Goal: Task Accomplishment & Management: Complete application form

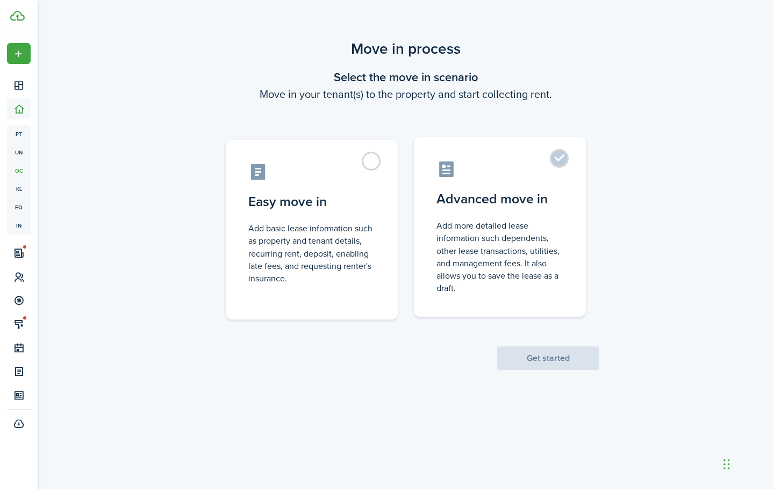
click at [579, 167] on label "Advanced move in Add more detailed lease information such dependents, other lea…" at bounding box center [500, 227] width 172 height 180
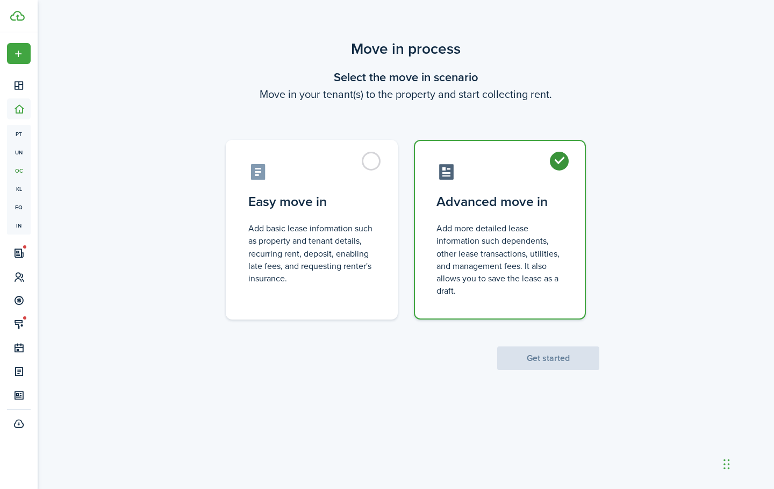
radio input "true"
click at [544, 374] on div "Move in process Select the move in scenario Move in your tenant(s) to the prope…" at bounding box center [406, 203] width 736 height 343
click at [550, 369] on button "Get started" at bounding box center [548, 358] width 102 height 24
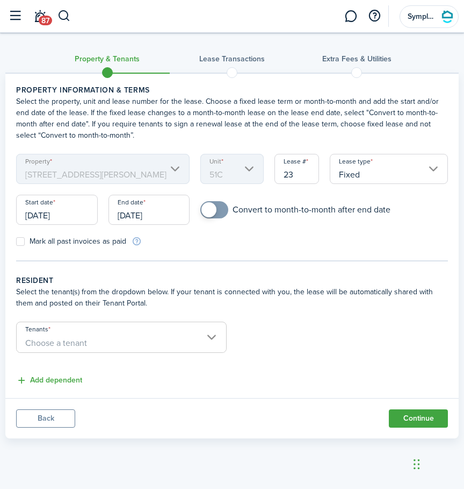
click at [74, 216] on input "[DATE]" at bounding box center [57, 210] width 82 height 30
click at [74, 216] on body "Create New Dashboard Portfolio pt Properties un Units oc Occupancy Tracker New …" at bounding box center [232, 244] width 464 height 489
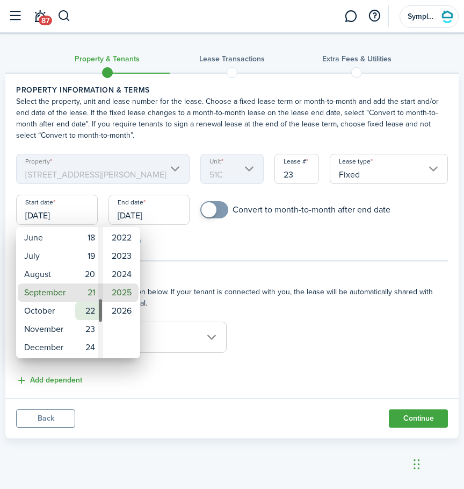
click at [91, 308] on mbsc-wheel-item "22" at bounding box center [88, 311] width 26 height 18
type input "[DATE]"
click at [167, 213] on div at bounding box center [232, 244] width 637 height 661
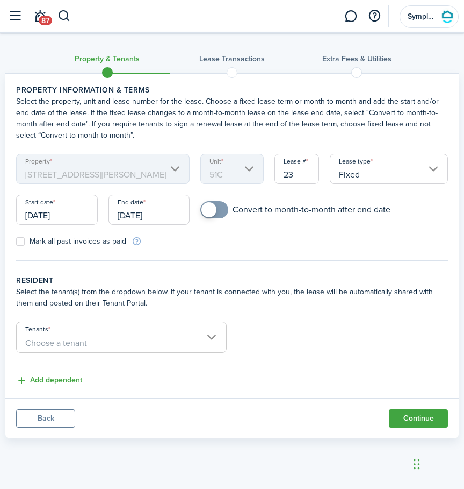
click at [168, 213] on input "[DATE]" at bounding box center [150, 210] width 82 height 30
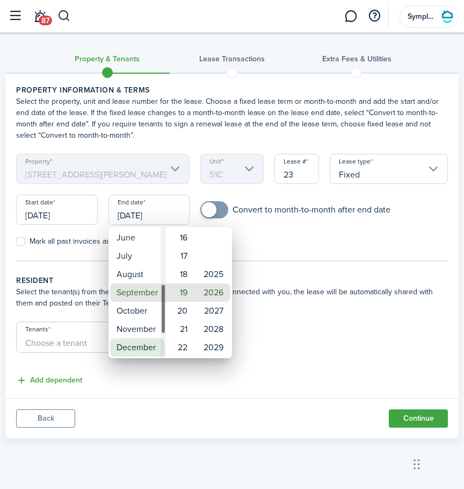
click at [147, 349] on mbsc-wheel-item "December" at bounding box center [137, 347] width 54 height 18
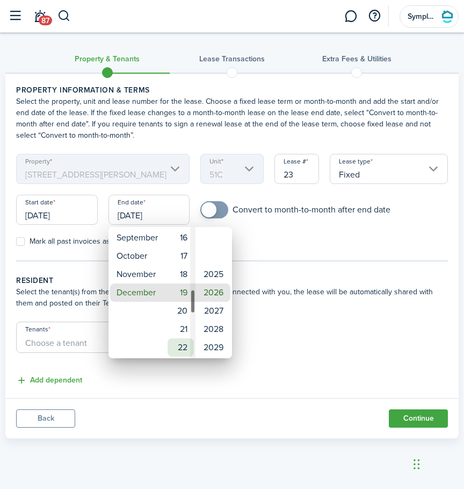
click at [171, 346] on mbsc-wheel-item "22" at bounding box center [181, 347] width 26 height 18
type input "[DATE]"
click at [306, 254] on div at bounding box center [232, 244] width 637 height 661
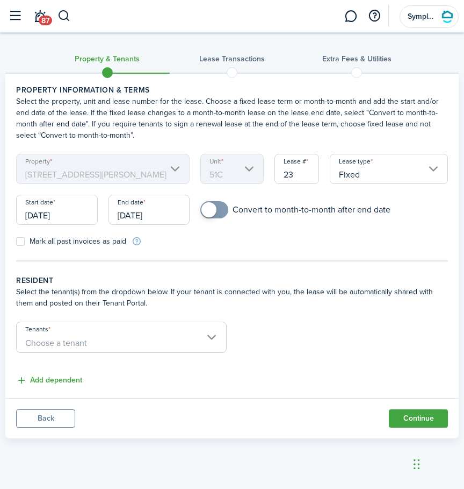
checkbox input "true"
click at [217, 217] on span at bounding box center [214, 209] width 11 height 17
click at [92, 342] on span "Choose a tenant" at bounding box center [122, 343] width 210 height 18
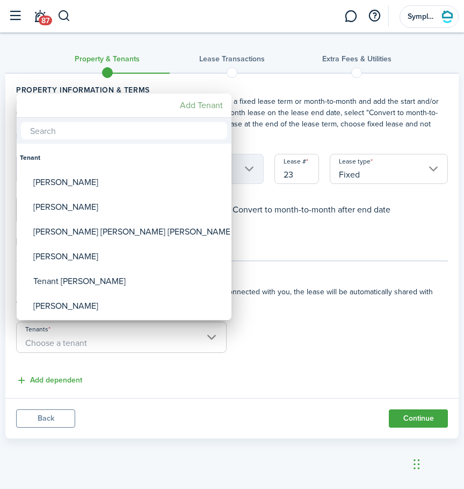
click at [195, 103] on mbsc-button "Add Tenant" at bounding box center [202, 105] width 52 height 19
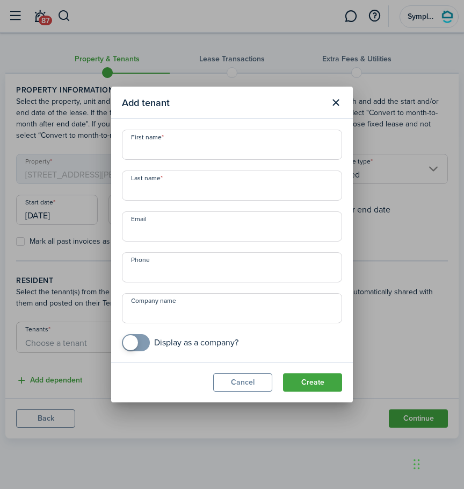
click at [237, 145] on input "First name" at bounding box center [232, 145] width 220 height 30
type input "[PERSON_NAME]"
click at [192, 159] on input "[PERSON_NAME]" at bounding box center [232, 145] width 220 height 30
type input "[PERSON_NAME]"
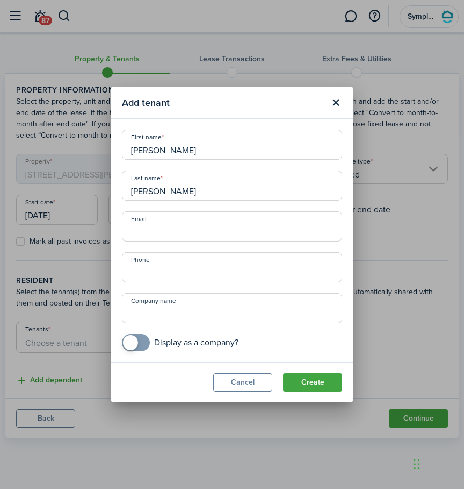
paste input "[EMAIL_ADDRESS][DOMAIN_NAME]"
type input "[EMAIL_ADDRESS][DOMAIN_NAME]"
type input "+1"
click at [259, 274] on input "+1" at bounding box center [232, 267] width 220 height 30
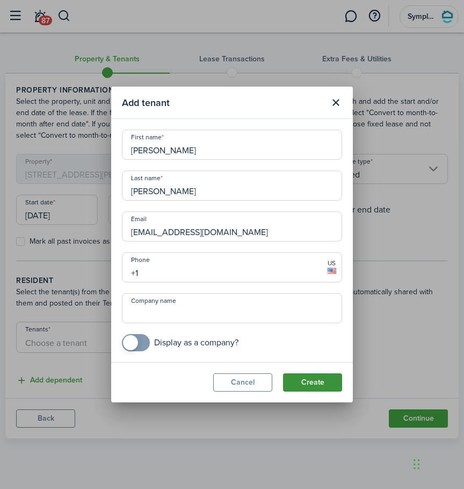
click at [314, 381] on button "Create" at bounding box center [312, 382] width 59 height 18
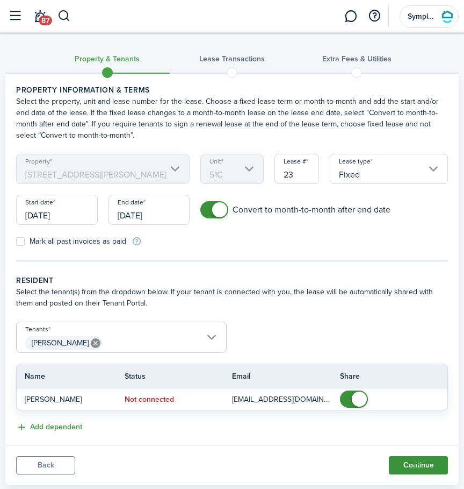
click at [409, 467] on button "Continue" at bounding box center [418, 465] width 59 height 18
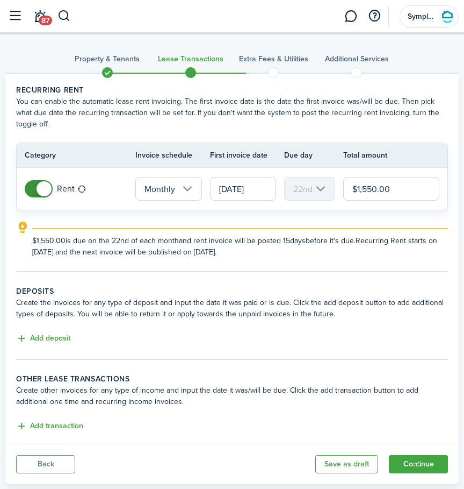
click at [382, 384] on wizard-step-header-description "Create other invoices for any type of income and input the date it was/will be …" at bounding box center [232, 395] width 432 height 23
click at [404, 455] on button "Continue" at bounding box center [418, 464] width 59 height 18
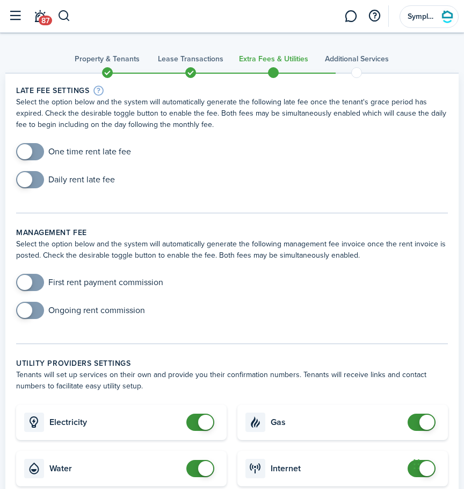
checkbox input "true"
click at [34, 149] on span at bounding box center [30, 151] width 11 height 17
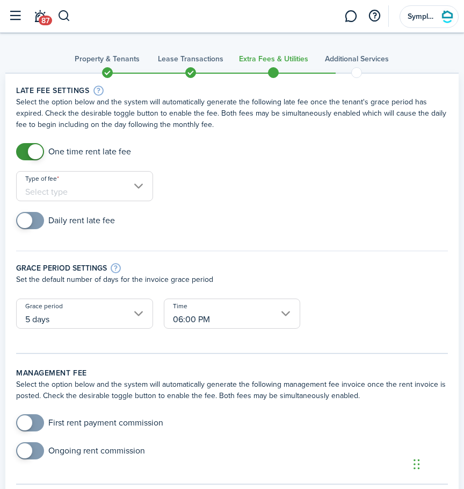
click at [56, 189] on input "Type of fee" at bounding box center [84, 186] width 137 height 30
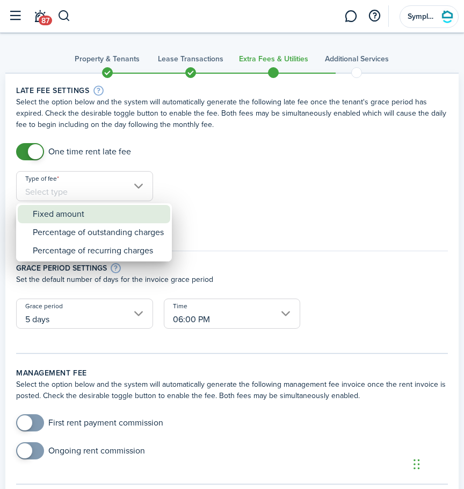
click at [104, 216] on div "Fixed amount" at bounding box center [98, 214] width 131 height 18
type input "Fixed amount"
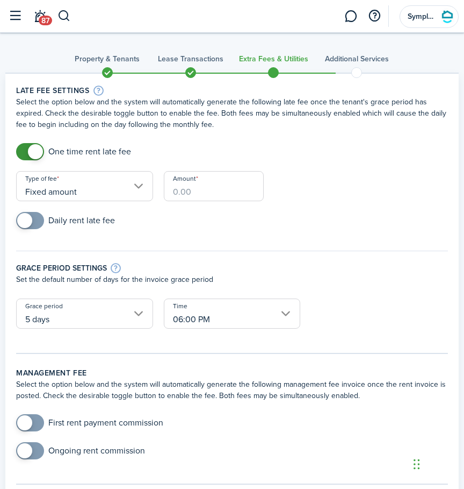
click at [184, 190] on input "Amount" at bounding box center [214, 186] width 100 height 30
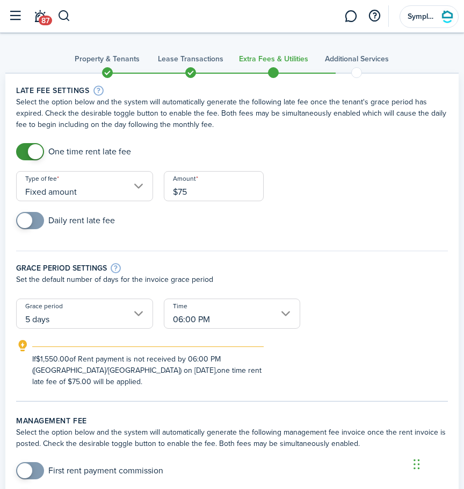
type input "$75.00"
checkbox input "true"
click at [28, 222] on span at bounding box center [24, 220] width 15 height 15
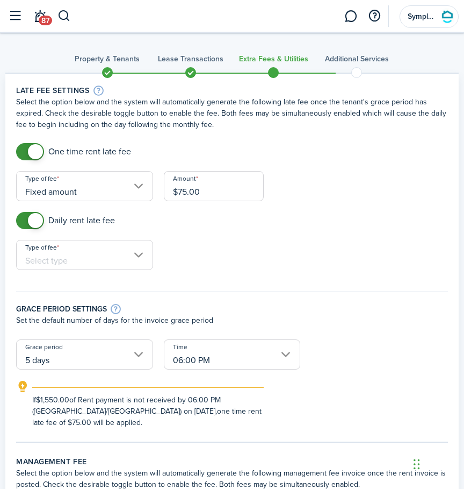
click at [63, 254] on input "Type of fee" at bounding box center [84, 255] width 137 height 30
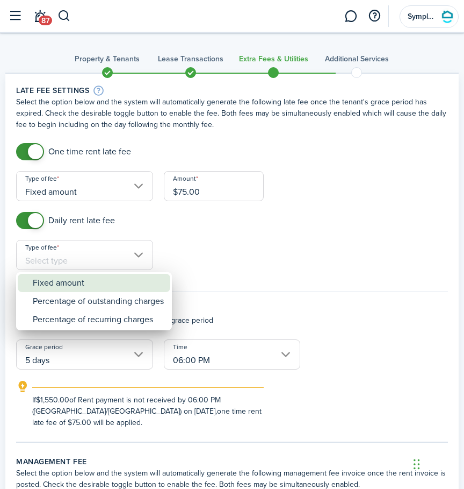
click at [74, 284] on div "Fixed amount" at bounding box center [98, 283] width 131 height 18
type input "Fixed amount"
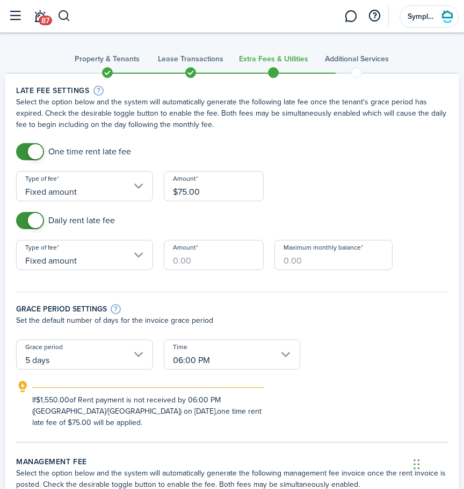
click at [213, 263] on input "Amount" at bounding box center [214, 255] width 100 height 30
type input "$20.00"
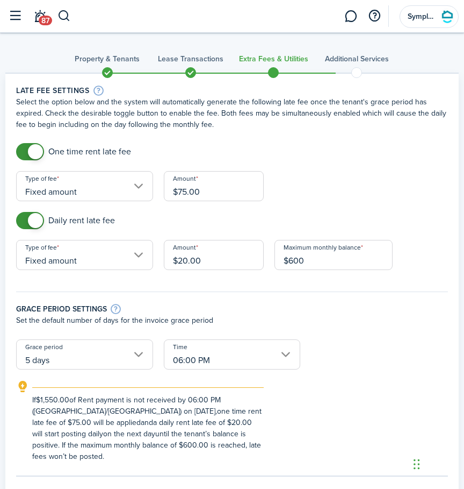
type input "$600.00"
click at [117, 344] on input "5 days" at bounding box center [84, 354] width 137 height 30
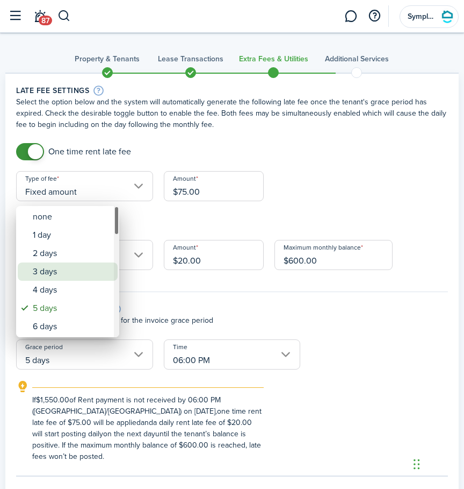
click at [62, 273] on div "3 days" at bounding box center [72, 271] width 78 height 18
type input "3 days"
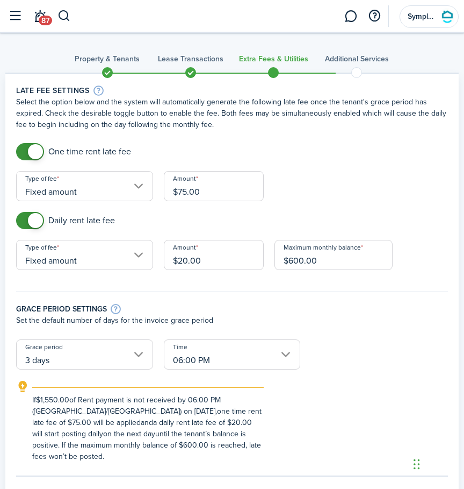
click at [238, 366] on input "06:00 PM" at bounding box center [232, 354] width 137 height 30
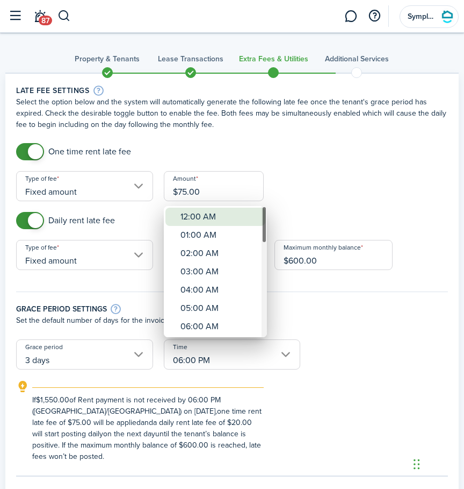
click at [227, 216] on div "12:00 AM" at bounding box center [220, 217] width 78 height 18
type input "12:00 AM"
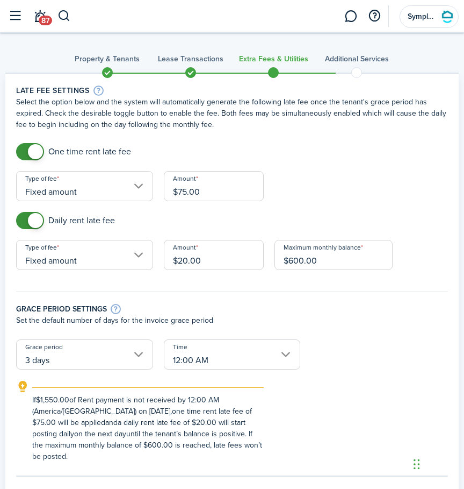
click at [332, 403] on div "If $1,550.00 of Rent payment is not received by 12:00 AM (America/[GEOGRAPHIC_D…" at bounding box center [232, 421] width 454 height 82
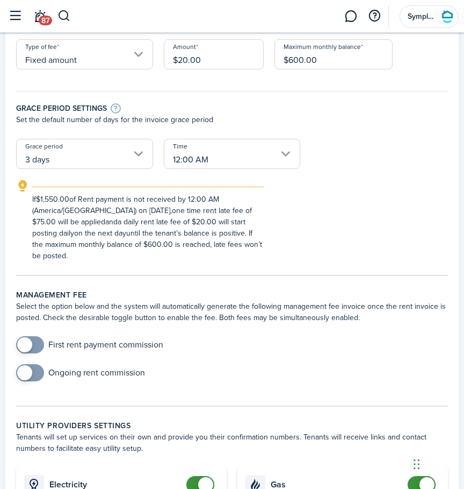
scroll to position [202, 0]
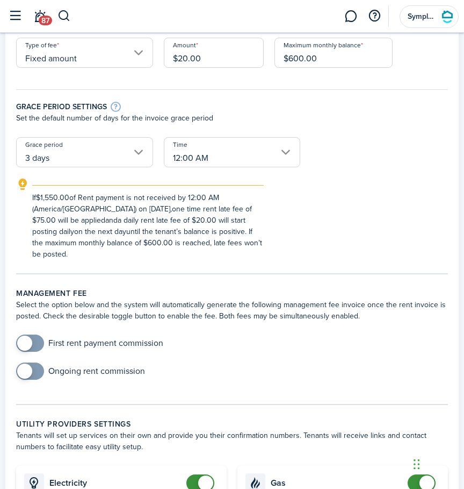
click at [35, 340] on span at bounding box center [30, 342] width 11 height 17
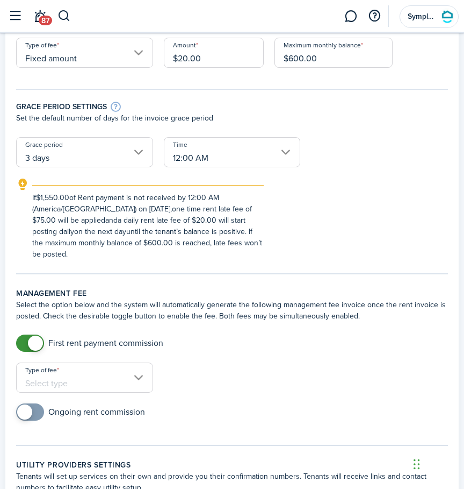
checkbox input "false"
click at [39, 340] on span at bounding box center [35, 342] width 15 height 15
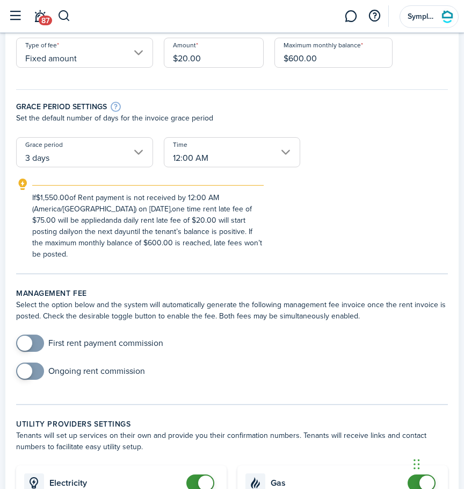
checkbox input "true"
click at [32, 376] on span at bounding box center [30, 370] width 11 height 17
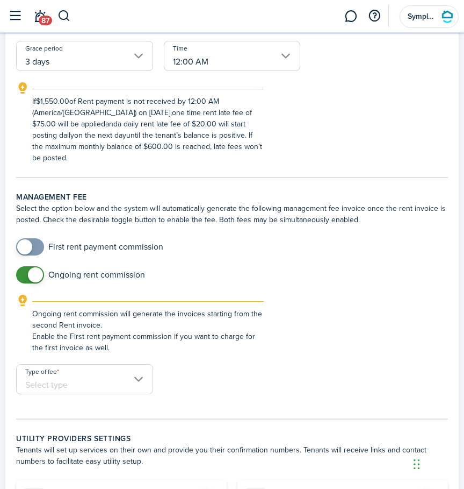
scroll to position [308, 0]
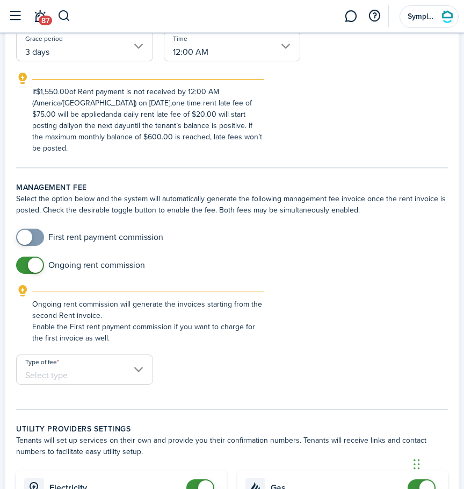
click at [108, 382] on input "Type of fee" at bounding box center [84, 369] width 137 height 30
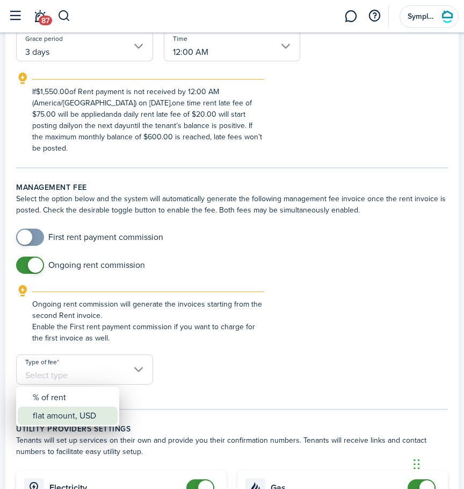
click at [93, 414] on div "flat amount, USD" at bounding box center [72, 415] width 78 height 18
type input "flat amount, USD"
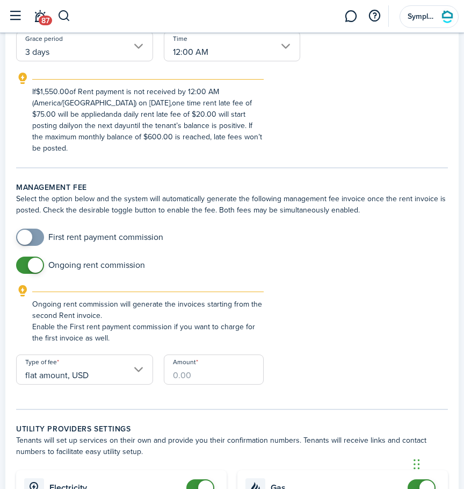
click at [213, 369] on input "Amount" at bounding box center [214, 369] width 100 height 30
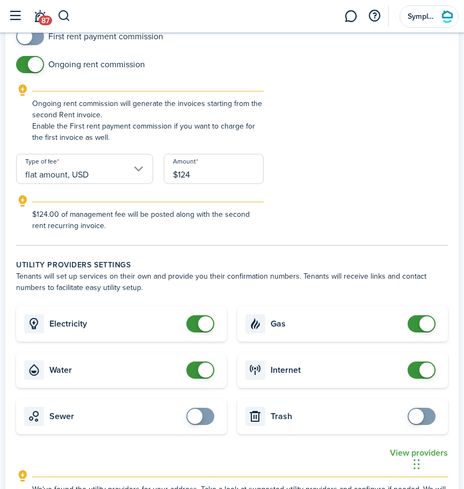
scroll to position [545, 0]
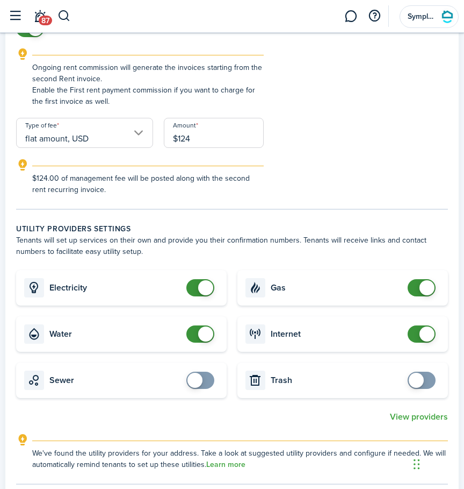
type input "$124.00"
click at [292, 248] on wizard-step-header-description "Tenants will set up services on their own and provide you their confirmation nu…" at bounding box center [232, 245] width 432 height 23
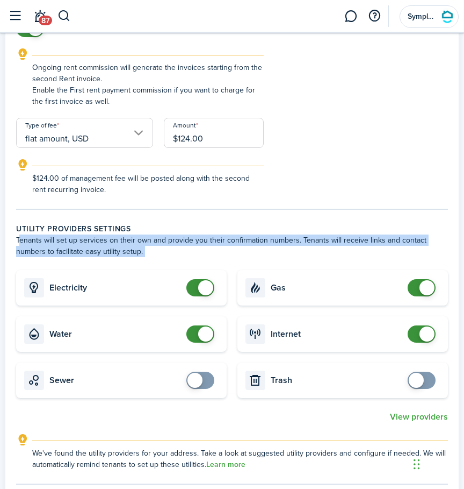
click at [292, 248] on wizard-step-header-description "Tenants will set up services on their own and provide you their confirmation nu…" at bounding box center [232, 245] width 432 height 23
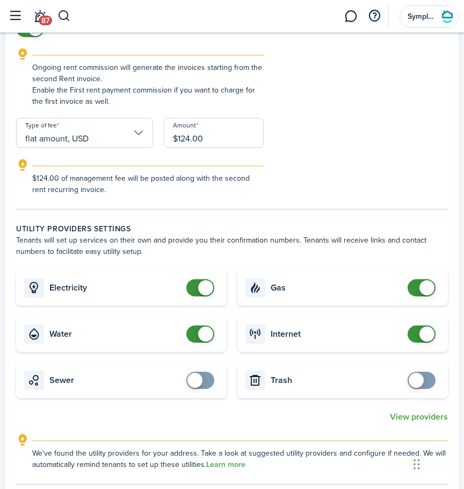
click at [277, 248] on wizard-step-header-description "Tenants will set up services on their own and provide you their confirmation nu…" at bounding box center [232, 245] width 432 height 23
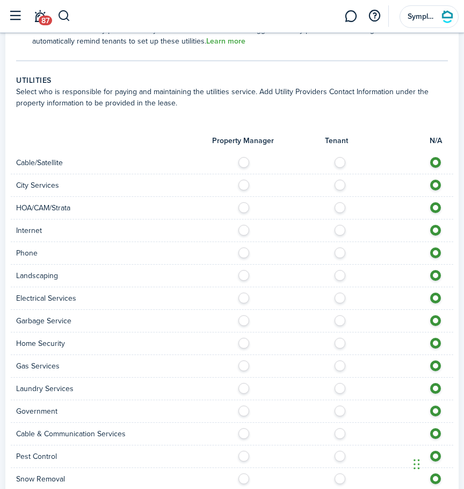
scroll to position [1095, 0]
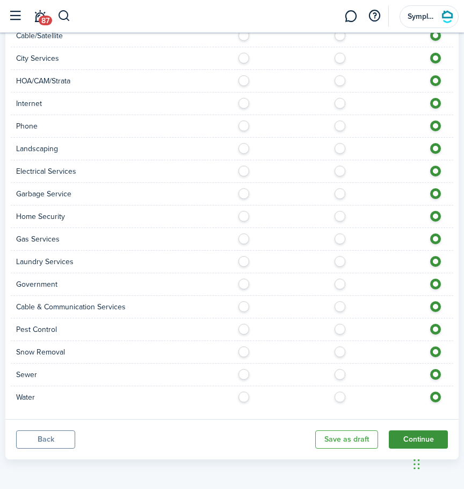
click at [409, 437] on button "Continue" at bounding box center [418, 439] width 59 height 18
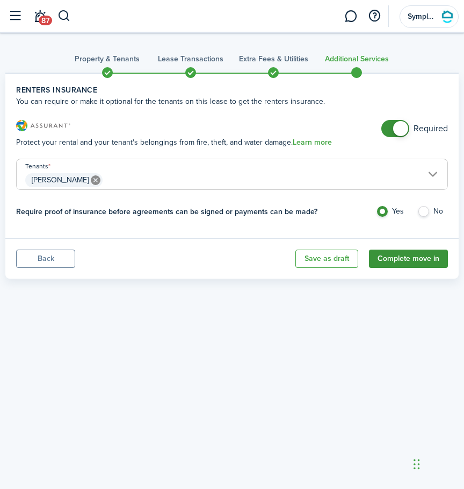
click at [406, 259] on button "Complete move in" at bounding box center [408, 258] width 79 height 18
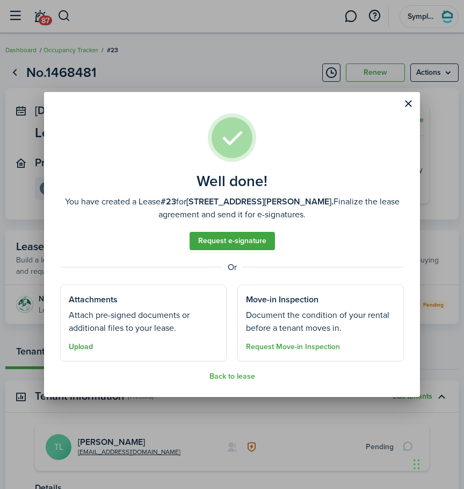
click at [90, 345] on button "Upload" at bounding box center [81, 346] width 24 height 9
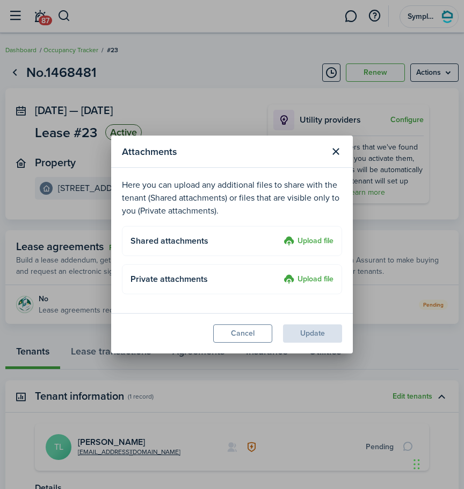
click at [298, 244] on label "Upload file" at bounding box center [309, 241] width 50 height 13
click at [280, 235] on input "Upload file" at bounding box center [280, 235] width 0 height 0
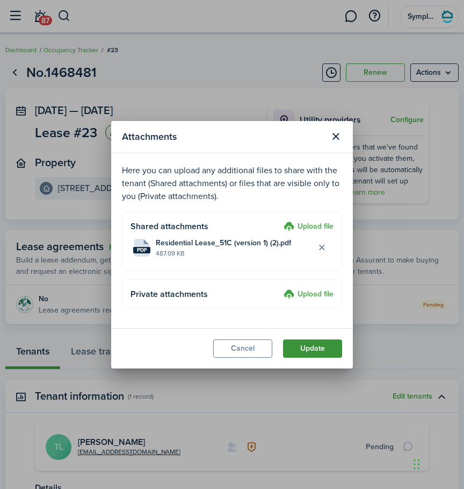
click at [312, 346] on button "Update" at bounding box center [312, 348] width 59 height 18
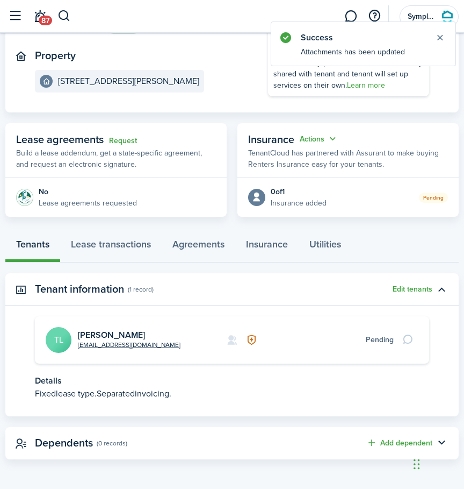
scroll to position [118, 0]
